Goal: Navigation & Orientation: Find specific page/section

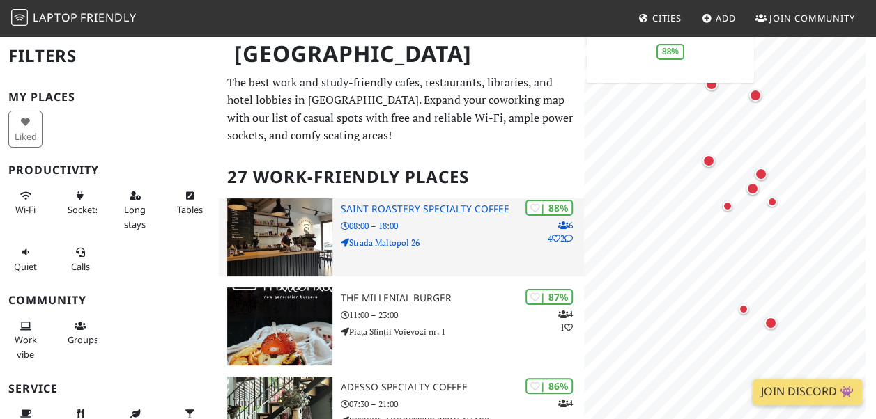
click at [387, 214] on h3 "Saint Roastery Specialty Coffee" at bounding box center [462, 209] width 243 height 12
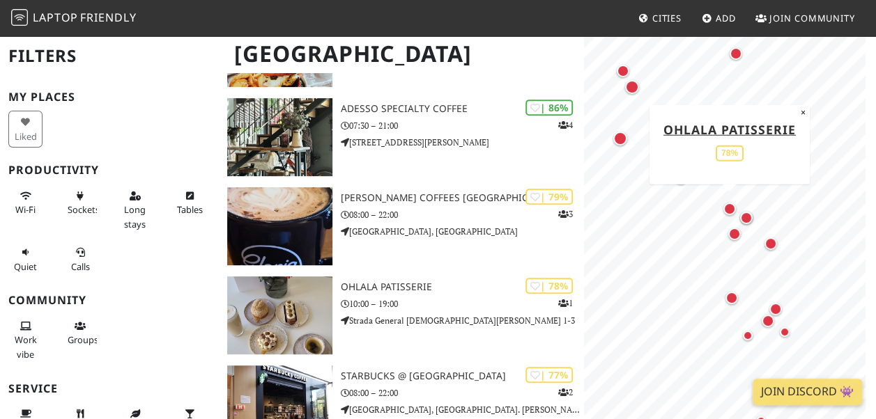
click at [730, 206] on div "Map marker" at bounding box center [729, 209] width 13 height 13
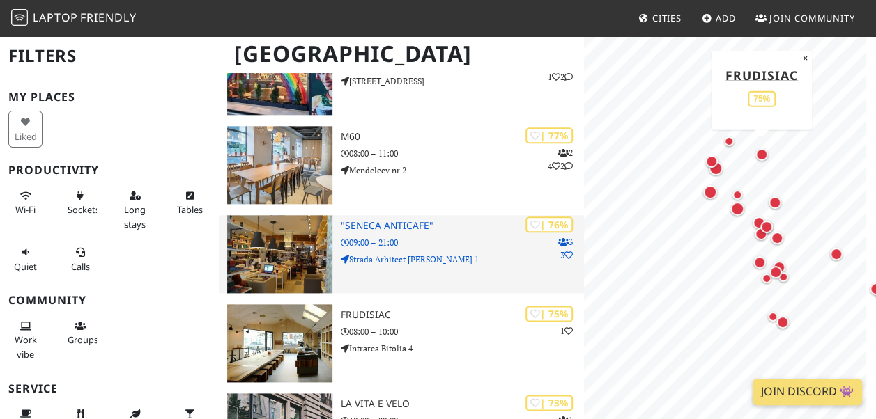
scroll to position [766, 0]
